Goal: Navigation & Orientation: Understand site structure

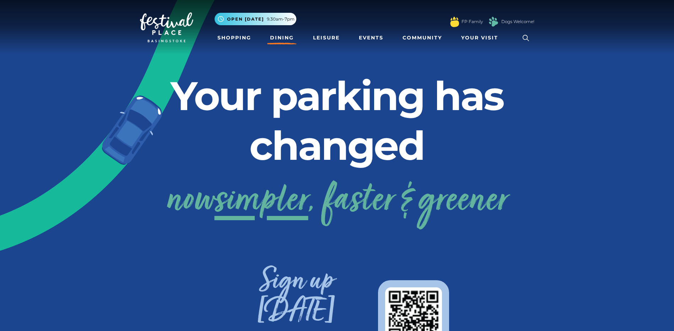
click at [281, 40] on link "Dining" at bounding box center [282, 37] width 30 height 13
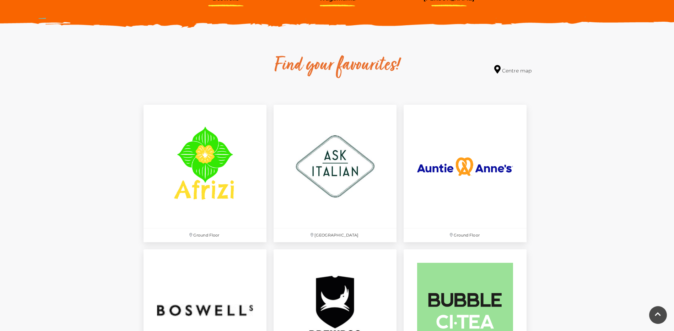
scroll to position [225, 0]
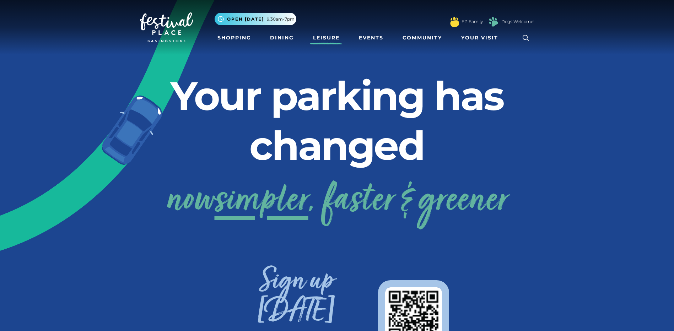
click at [326, 39] on link "Leisure" at bounding box center [326, 37] width 32 height 13
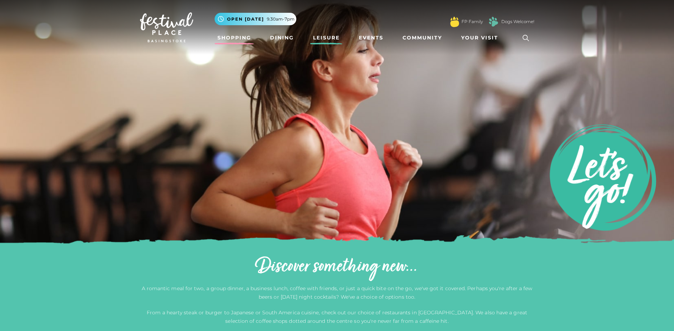
click at [231, 38] on link "Shopping" at bounding box center [234, 37] width 39 height 13
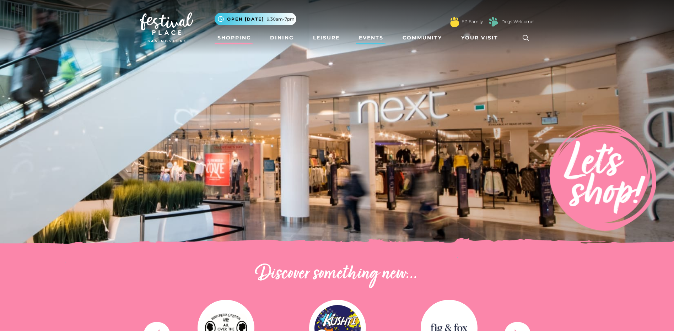
click at [361, 38] on link "Events" at bounding box center [371, 37] width 30 height 13
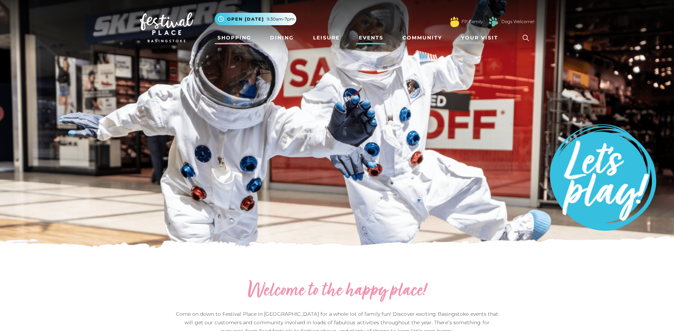
click at [235, 39] on link "Shopping" at bounding box center [234, 37] width 39 height 13
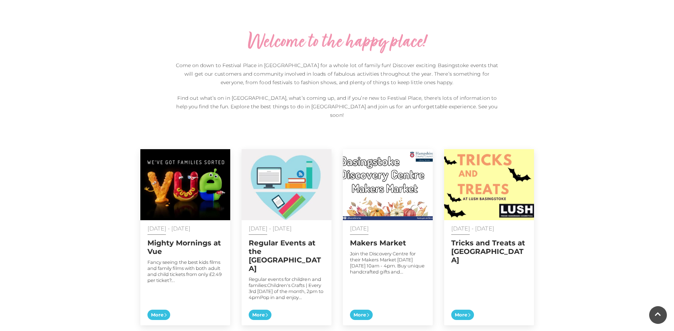
scroll to position [533, 0]
